Goal: Find specific page/section: Find specific page/section

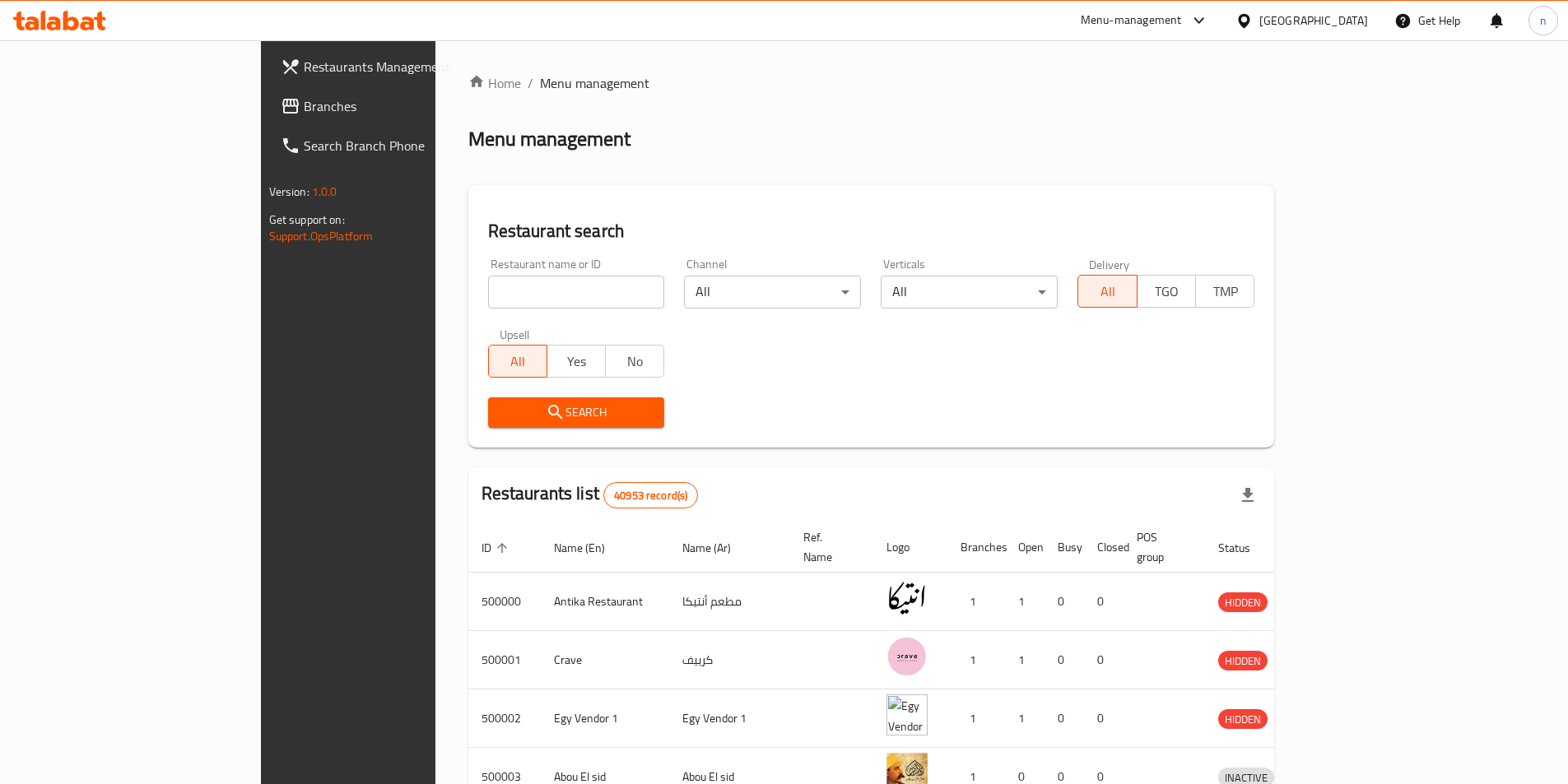
drag, startPoint x: 65, startPoint y: 113, endPoint x: 66, endPoint y: 129, distance: 16.0
click at [304, 113] on span "Branches" at bounding box center [406, 106] width 205 height 20
click at [1348, 12] on div "[GEOGRAPHIC_DATA]" at bounding box center [1313, 21] width 109 height 18
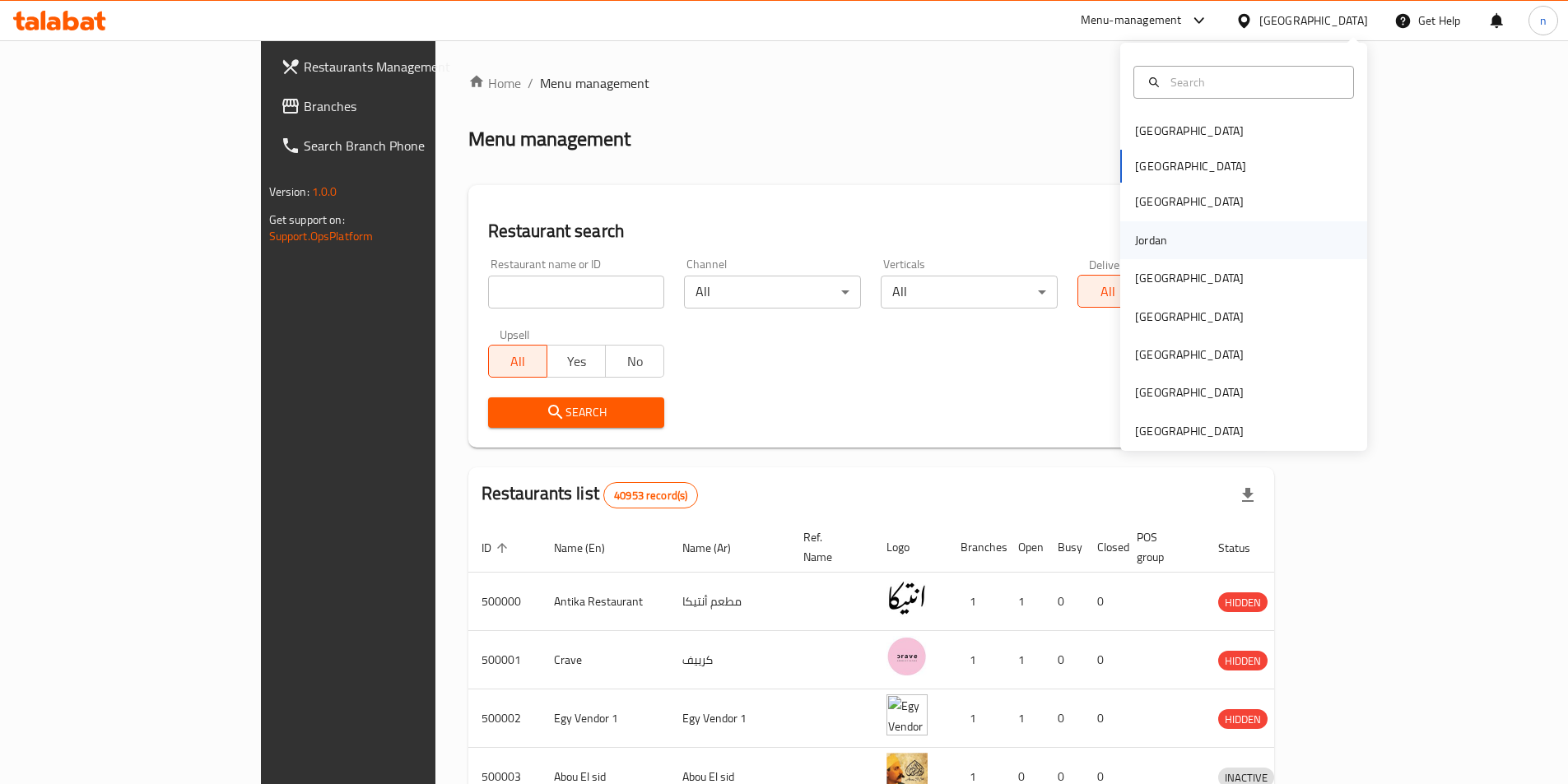
click at [1156, 246] on div "Jordan" at bounding box center [1151, 240] width 58 height 37
